Goal: Task Accomplishment & Management: Manage account settings

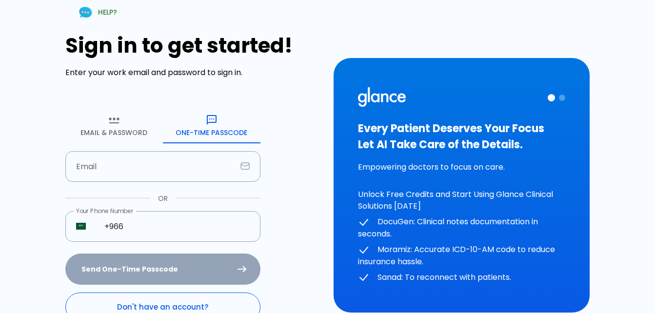
click at [145, 300] on link "Don't have an account?" at bounding box center [162, 306] width 195 height 29
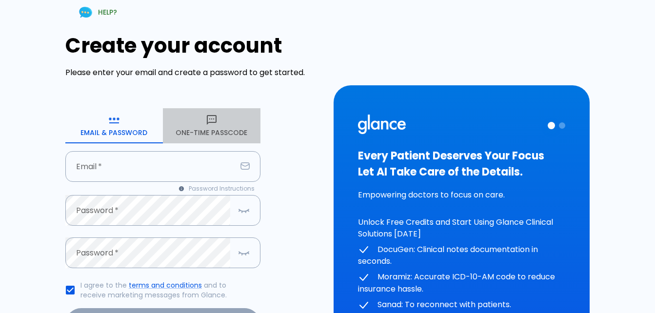
click at [211, 117] on icon "button" at bounding box center [212, 120] width 12 height 12
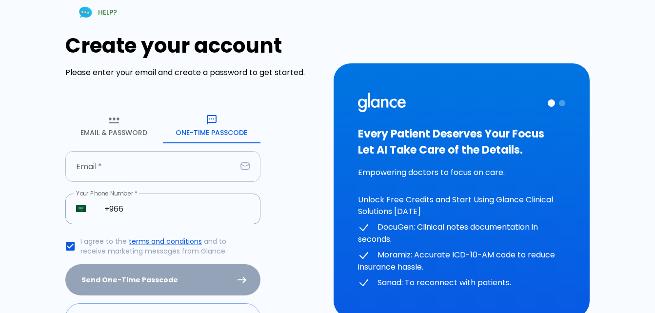
click at [167, 167] on input "text" at bounding box center [150, 166] width 171 height 31
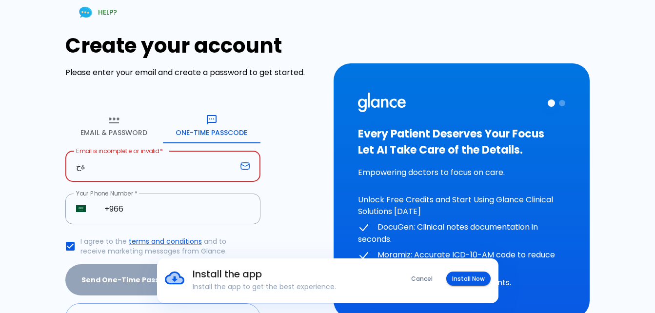
type input "ة"
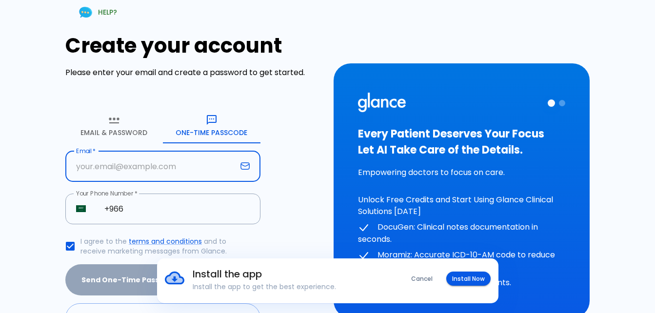
drag, startPoint x: 171, startPoint y: 163, endPoint x: 105, endPoint y: 164, distance: 66.3
click at [105, 164] on input "text" at bounding box center [150, 166] width 171 height 31
type input "[EMAIL_ADDRESS][DOMAIN_NAME]"
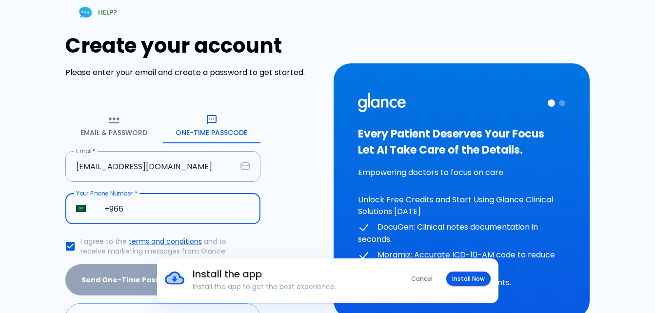
click at [152, 215] on input "+966" at bounding box center [177, 209] width 167 height 31
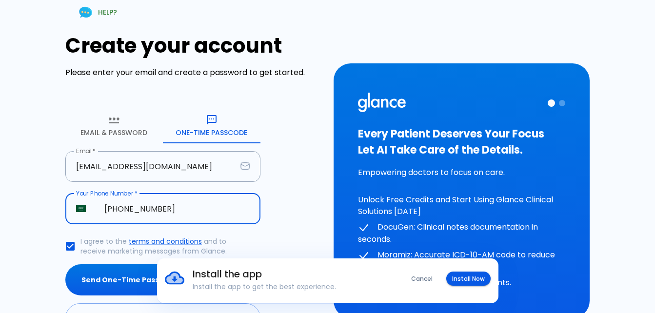
type input "[PHONE_NUMBER]"
click at [65, 264] on button "Send One-Time Passcode" at bounding box center [162, 280] width 195 height 32
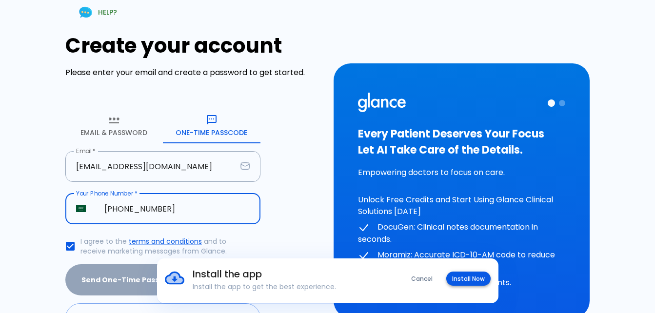
click at [473, 276] on button "Install Now" at bounding box center [468, 278] width 44 height 14
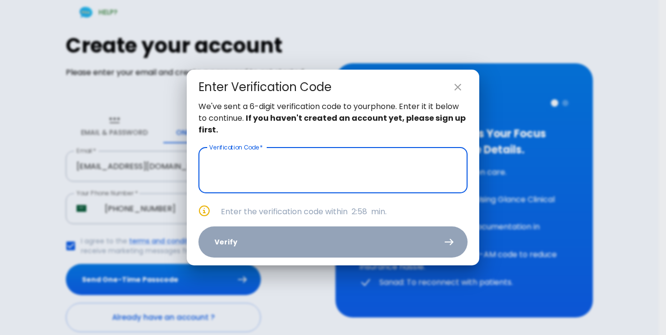
click at [314, 171] on input "text" at bounding box center [332, 171] width 269 height 46
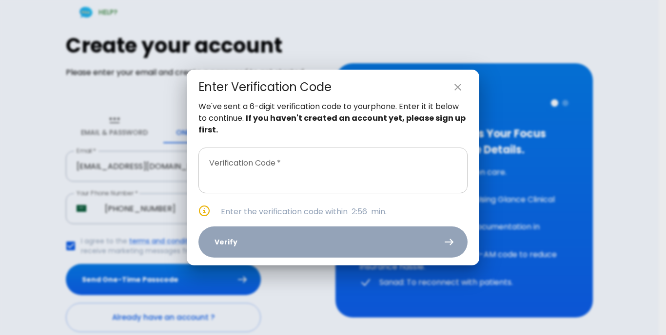
click at [265, 164] on input "text" at bounding box center [332, 171] width 269 height 46
click at [455, 95] on button "close" at bounding box center [457, 86] width 19 height 19
type input "_ _ _ _ _ _"
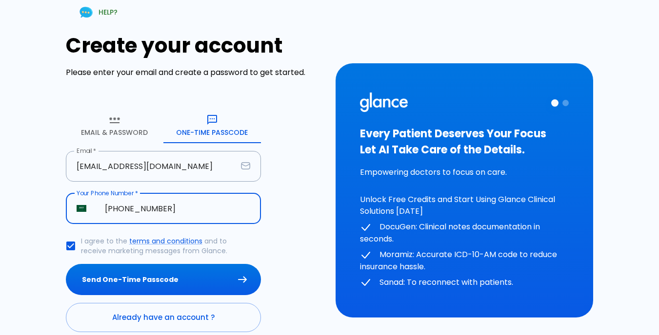
drag, startPoint x: 174, startPoint y: 212, endPoint x: 126, endPoint y: 215, distance: 47.9
click at [126, 215] on input "[PHONE_NUMBER]" at bounding box center [177, 209] width 167 height 31
type input "[PHONE_NUMBER]"
click at [66, 264] on button "Send One-Time Passcode" at bounding box center [163, 280] width 195 height 32
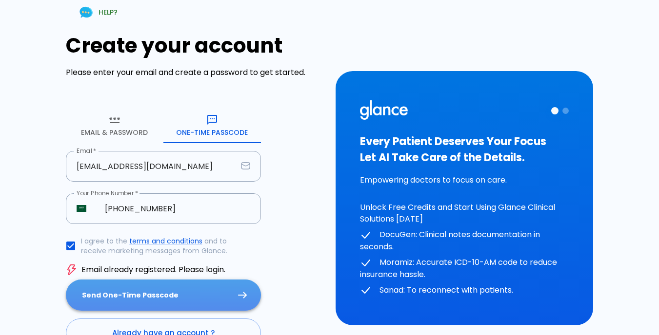
click at [127, 295] on button "Send One-Time Passcode" at bounding box center [163, 296] width 195 height 32
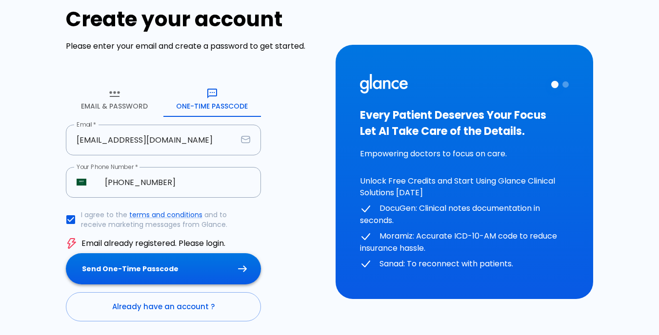
scroll to position [49, 0]
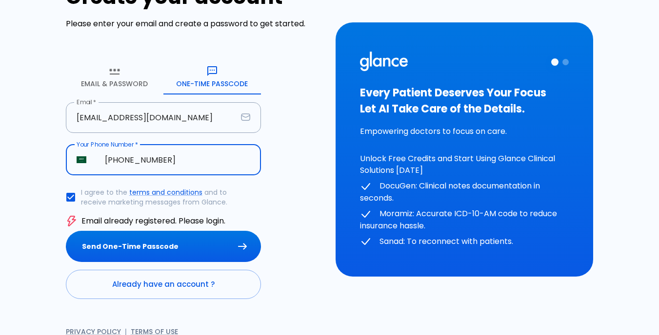
drag, startPoint x: 182, startPoint y: 163, endPoint x: 117, endPoint y: 196, distance: 73.0
click at [109, 165] on input "[PHONE_NUMBER]" at bounding box center [177, 160] width 167 height 31
click at [114, 291] on link "Already have an account ?" at bounding box center [163, 284] width 195 height 29
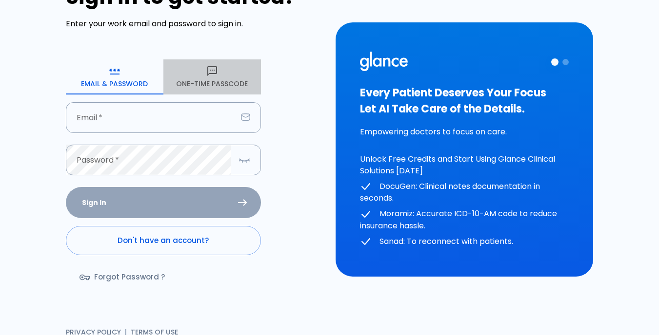
click at [198, 77] on button "One-Time Passcode" at bounding box center [211, 76] width 97 height 35
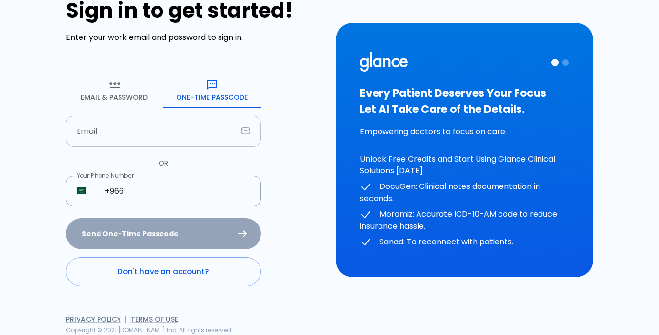
click at [124, 137] on input "text" at bounding box center [151, 131] width 171 height 31
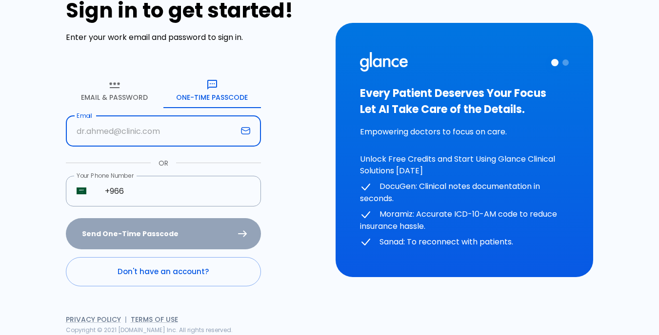
click at [124, 136] on input "text" at bounding box center [151, 131] width 171 height 31
drag, startPoint x: 123, startPoint y: 136, endPoint x: 119, endPoint y: 133, distance: 5.3
click at [119, 133] on input "text" at bounding box center [151, 131] width 171 height 31
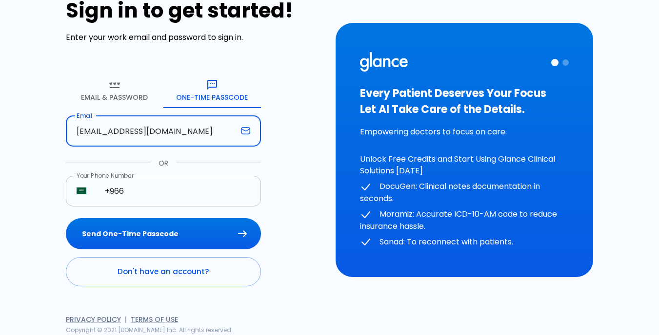
type input "[EMAIL_ADDRESS][DOMAIN_NAME]"
click at [132, 197] on input "+966" at bounding box center [177, 191] width 167 height 31
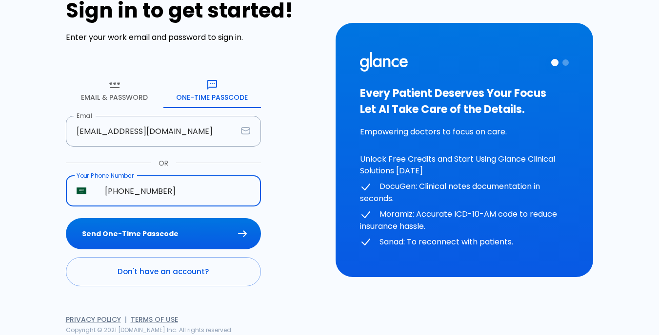
type input "[PHONE_NUMBER]"
click at [66, 218] on button "Send One-Time Passcode" at bounding box center [163, 234] width 195 height 32
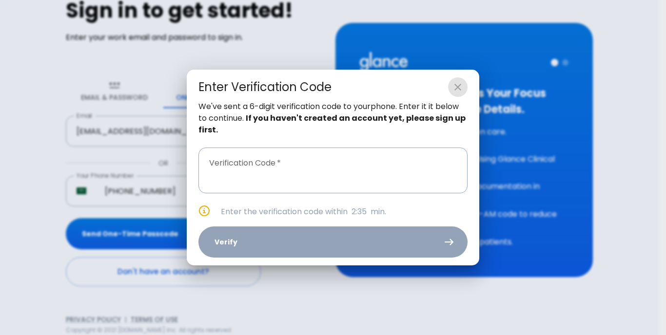
click at [459, 89] on icon "close" at bounding box center [458, 87] width 12 height 12
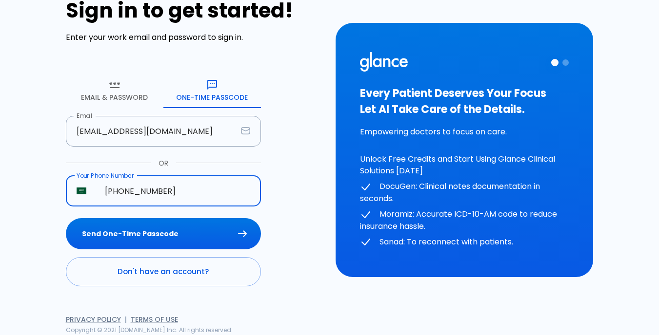
drag, startPoint x: 179, startPoint y: 187, endPoint x: 179, endPoint y: 175, distance: 11.7
click at [180, 178] on input "[PHONE_NUMBER]" at bounding box center [177, 191] width 167 height 31
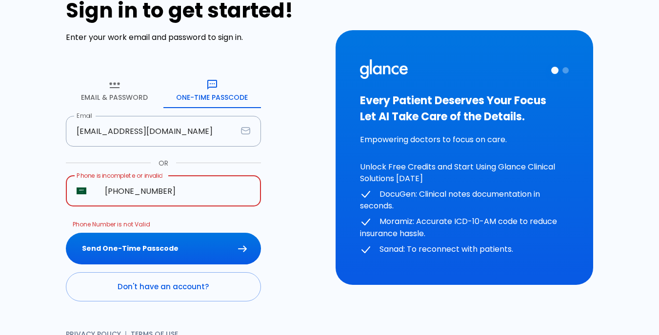
type input "[PHONE_NUMBER]"
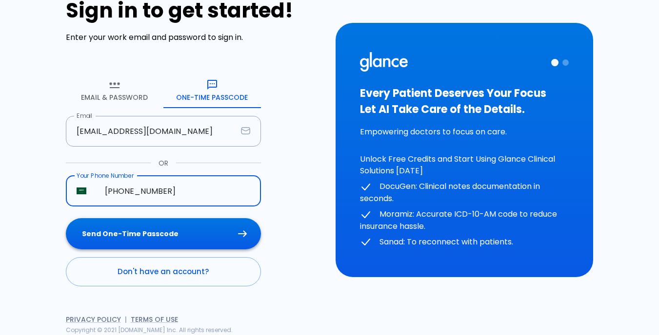
click at [113, 232] on button "Send One-Time Passcode" at bounding box center [163, 234] width 195 height 32
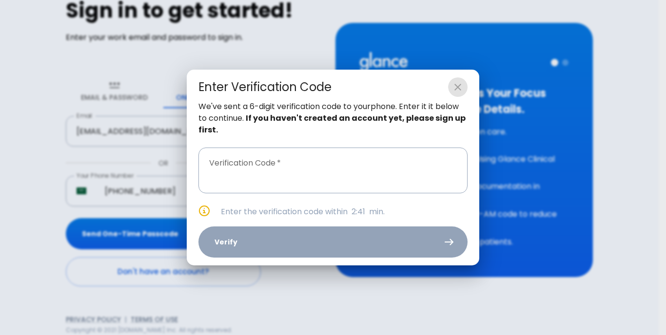
click at [462, 91] on icon "close" at bounding box center [458, 87] width 12 height 12
type input "_ _ _ _ _ _"
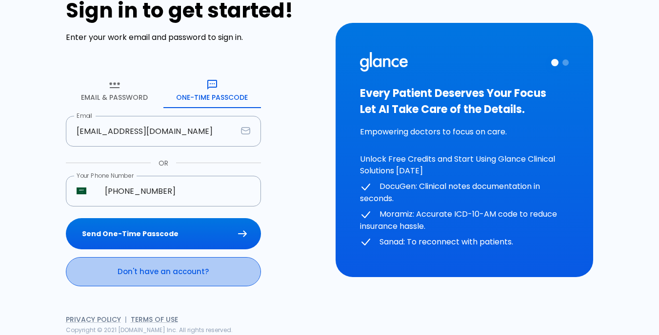
click at [155, 277] on link "Don't have an account?" at bounding box center [163, 271] width 195 height 29
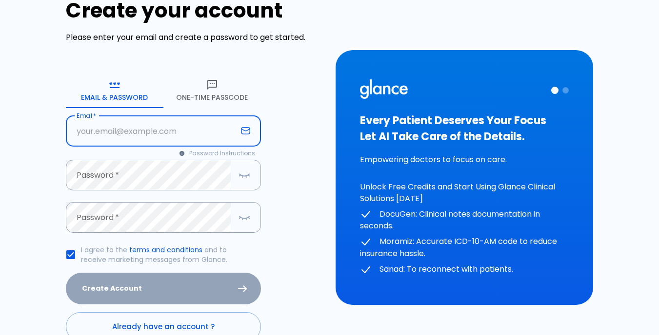
click at [123, 138] on input "text" at bounding box center [151, 131] width 171 height 31
click at [205, 86] on button "One-Time Passcode" at bounding box center [211, 90] width 97 height 35
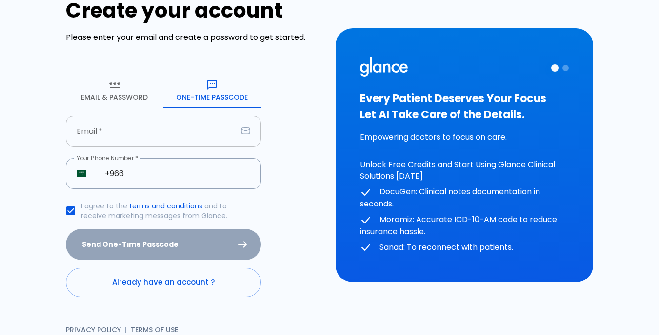
click at [191, 134] on input "text" at bounding box center [151, 131] width 171 height 31
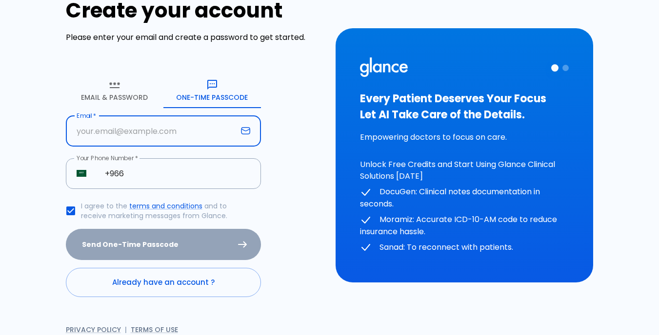
click at [191, 134] on input "text" at bounding box center [151, 131] width 171 height 31
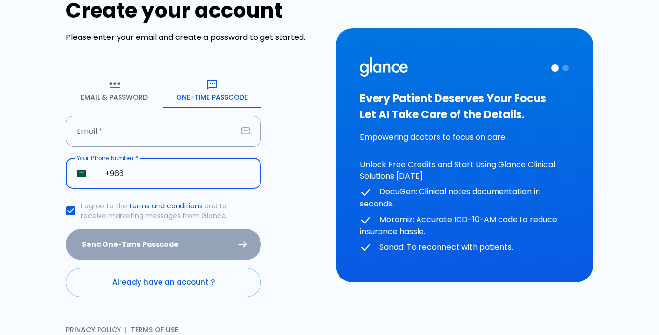
click at [183, 172] on input "+966" at bounding box center [177, 173] width 167 height 31
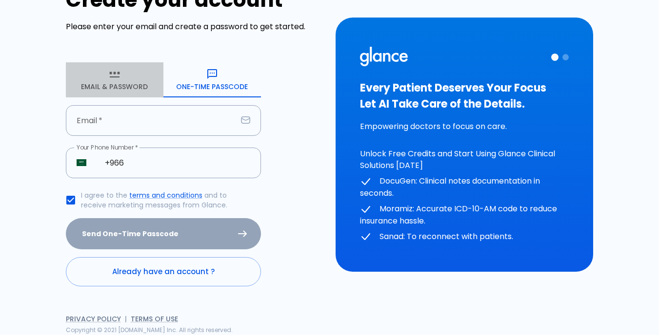
click at [124, 74] on button "Email & Password" at bounding box center [114, 79] width 97 height 35
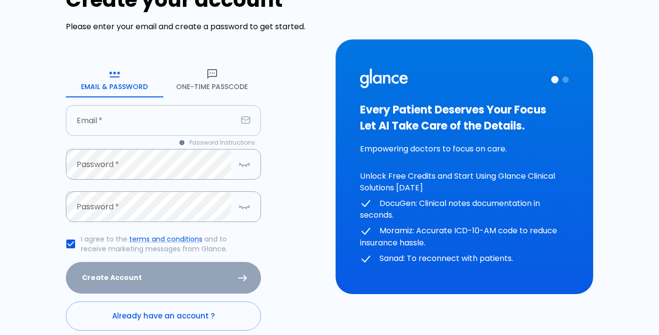
click at [140, 115] on input "text" at bounding box center [151, 120] width 171 height 31
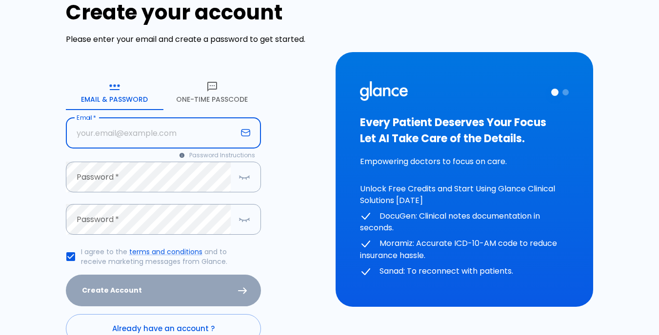
scroll to position [90, 0]
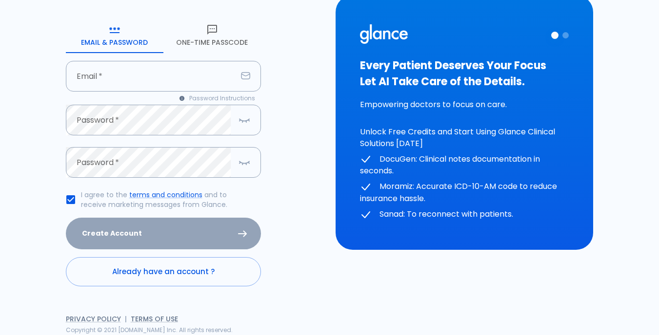
click at [204, 54] on form "Email & Password [SECURITY_DATA] Passcode Email   * Email * Password Instructio…" at bounding box center [163, 152] width 195 height 269
click at [182, 278] on link "Already have an account ?" at bounding box center [163, 271] width 195 height 29
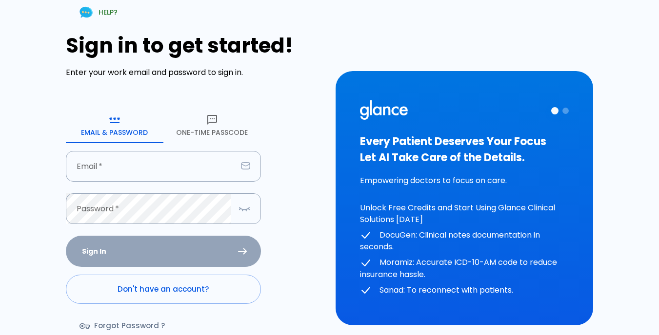
click at [202, 127] on button "One-Time Passcode" at bounding box center [211, 125] width 97 height 35
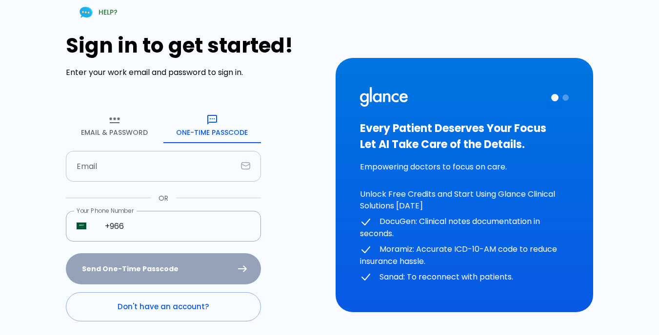
click at [92, 167] on input "text" at bounding box center [151, 166] width 171 height 31
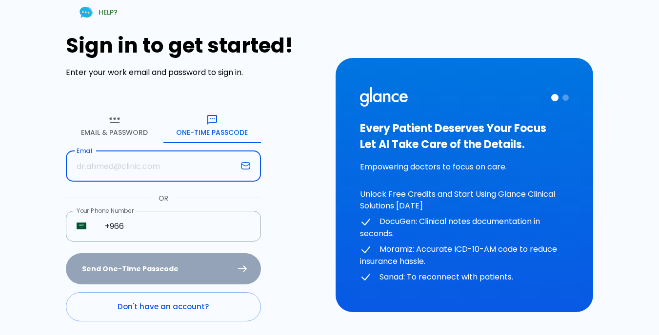
click at [91, 167] on input "text" at bounding box center [151, 166] width 171 height 31
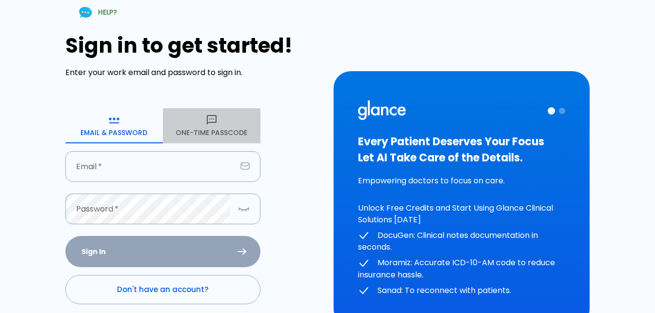
click at [215, 112] on button "One-Time Passcode" at bounding box center [211, 125] width 97 height 35
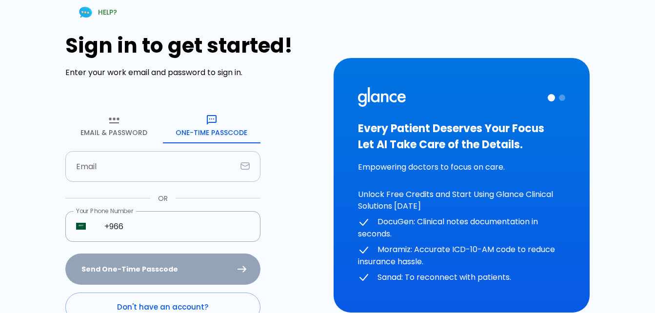
click at [192, 163] on input "text" at bounding box center [150, 166] width 171 height 31
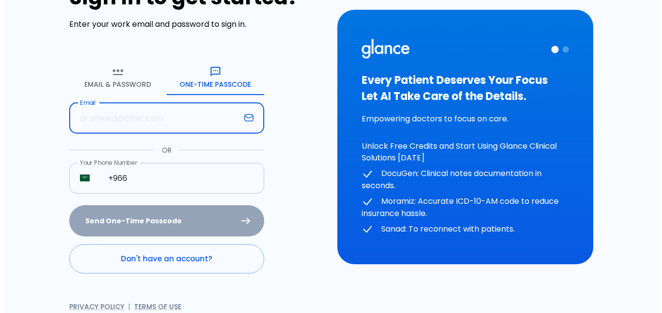
scroll to position [49, 0]
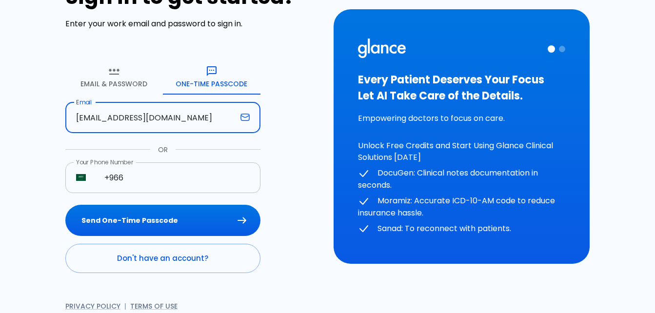
type input "[EMAIL_ADDRESS][DOMAIN_NAME]"
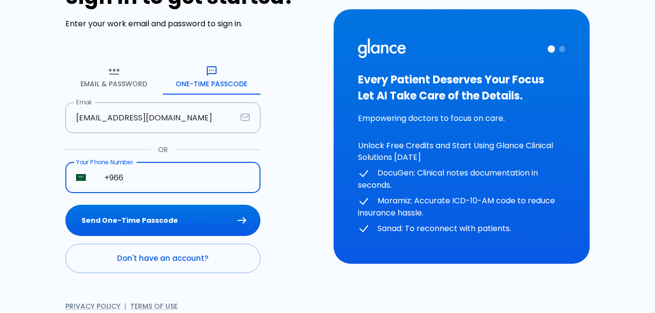
drag, startPoint x: 136, startPoint y: 173, endPoint x: 142, endPoint y: 177, distance: 6.9
click at [137, 173] on input "+966" at bounding box center [177, 177] width 167 height 31
type input "+966 051 180 2585"
click at [65, 205] on button "Send One-Time Passcode" at bounding box center [162, 221] width 195 height 32
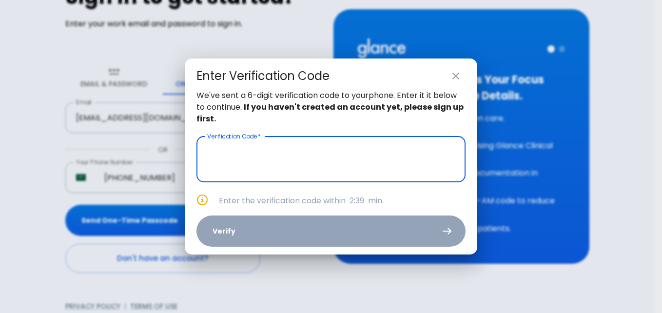
click at [294, 164] on input "text" at bounding box center [330, 159] width 269 height 46
type input "_ _ _ _ _ _"
